Goal: Task Accomplishment & Management: Use online tool/utility

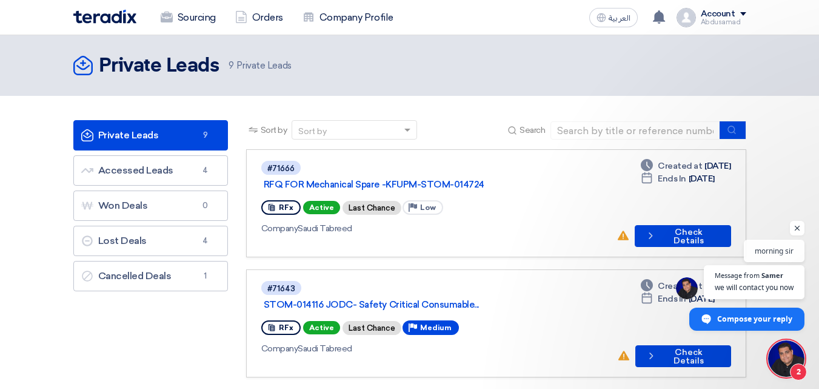
scroll to position [172, 0]
click at [731, 323] on span "Compose your reply" at bounding box center [755, 317] width 76 height 21
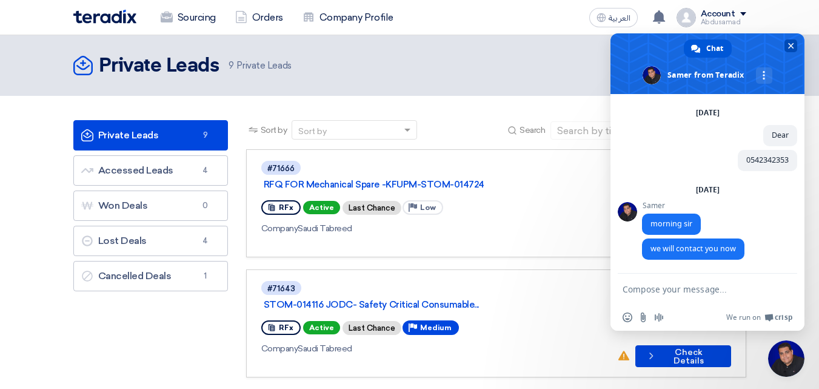
click at [798, 42] on span at bounding box center [708, 63] width 194 height 61
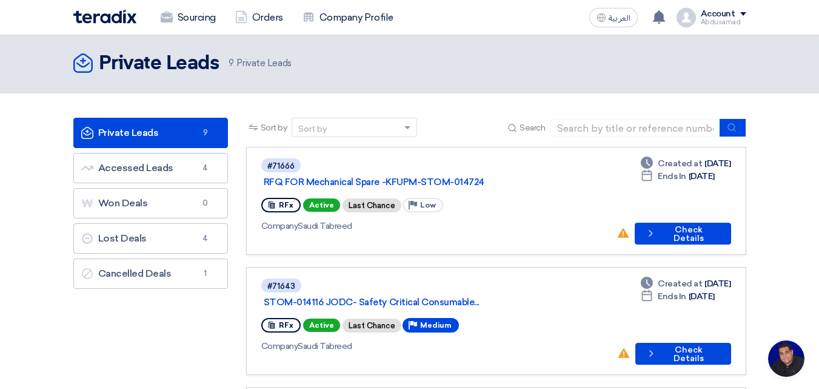
scroll to position [0, 0]
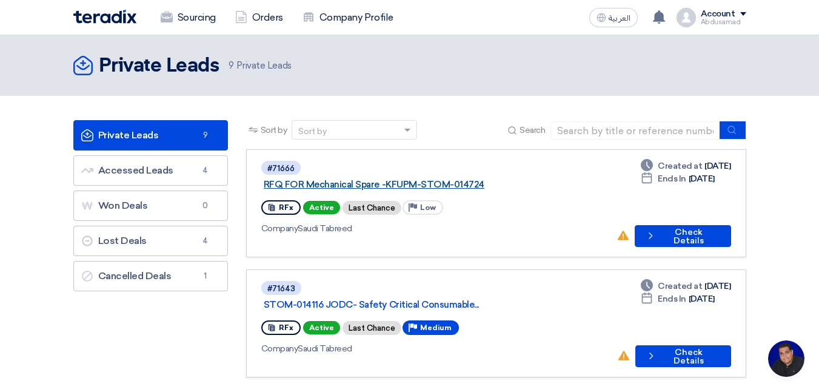
click at [358, 179] on link "RFQ FOR Mechanical Spare -KFUPM-STOM-014724" at bounding box center [415, 184] width 303 height 11
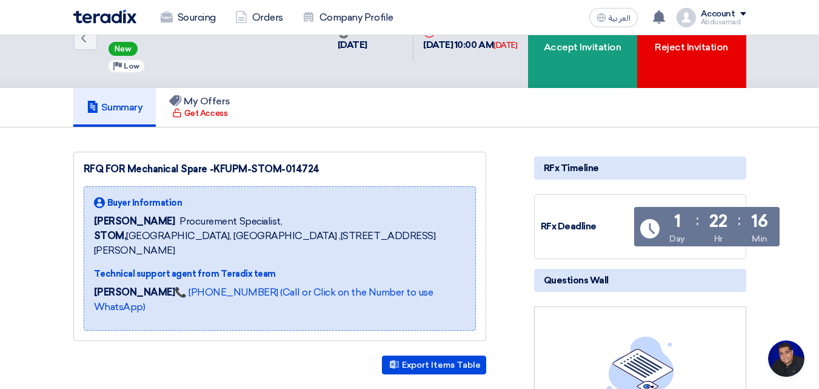
scroll to position [121, 0]
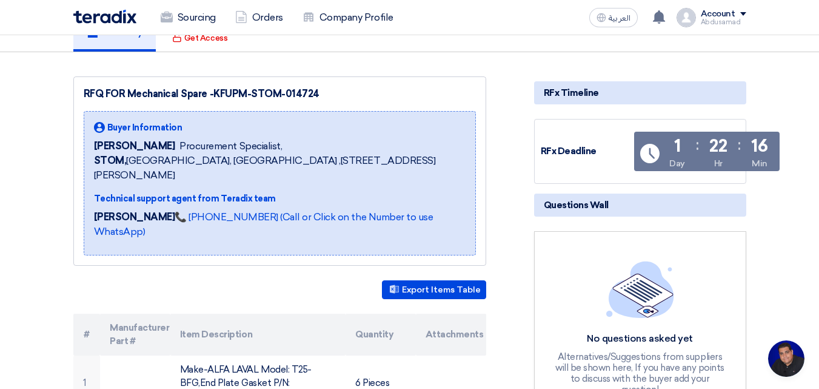
click at [789, 347] on span "Open chat" at bounding box center [786, 358] width 36 height 36
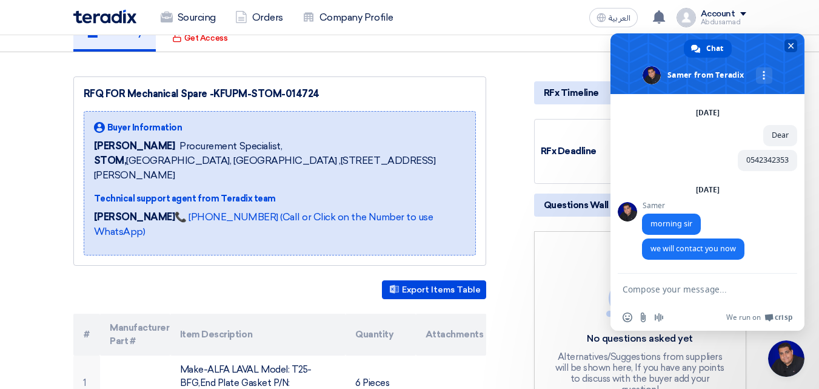
click at [790, 43] on span "Close chat" at bounding box center [791, 46] width 6 height 6
